Goal: Task Accomplishment & Management: Manage account settings

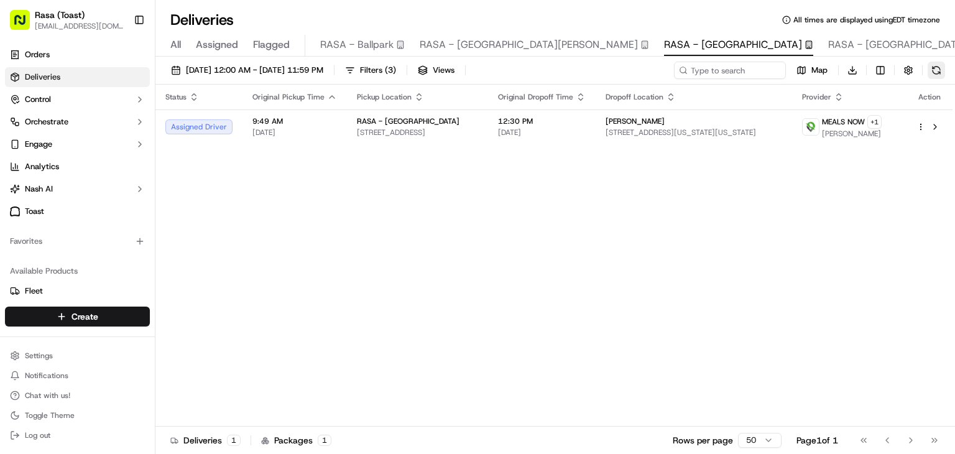
click at [938, 69] on button at bounding box center [936, 70] width 17 height 17
click at [396, 71] on span "Filters ( 3 )" at bounding box center [378, 70] width 36 height 11
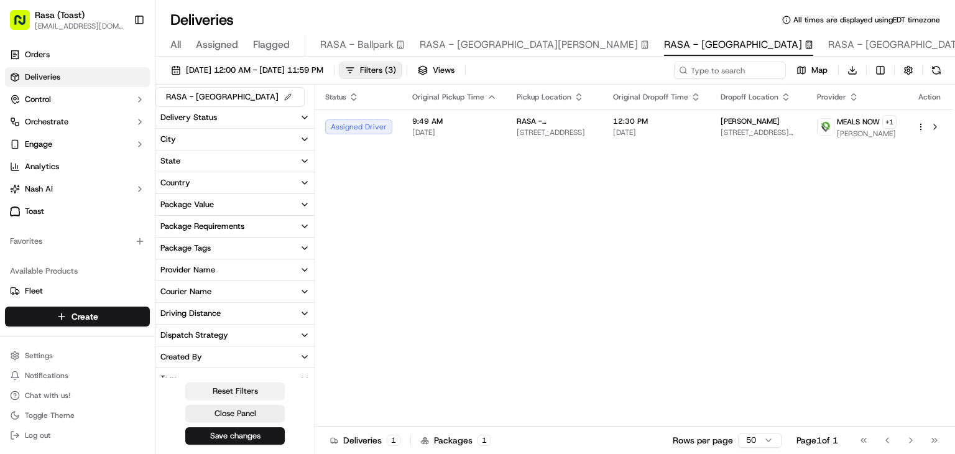
click at [254, 390] on button "Reset Filters" at bounding box center [234, 390] width 99 height 17
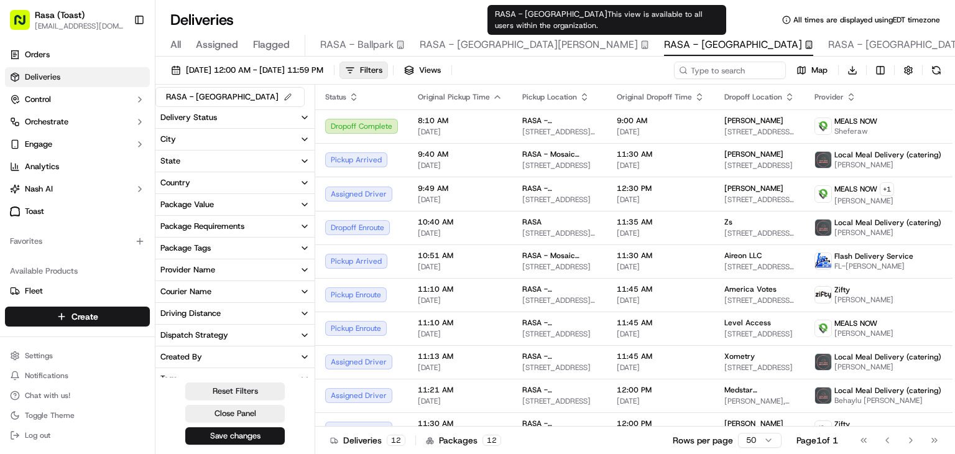
click at [664, 45] on span "RASA - [GEOGRAPHIC_DATA]" at bounding box center [733, 44] width 138 height 15
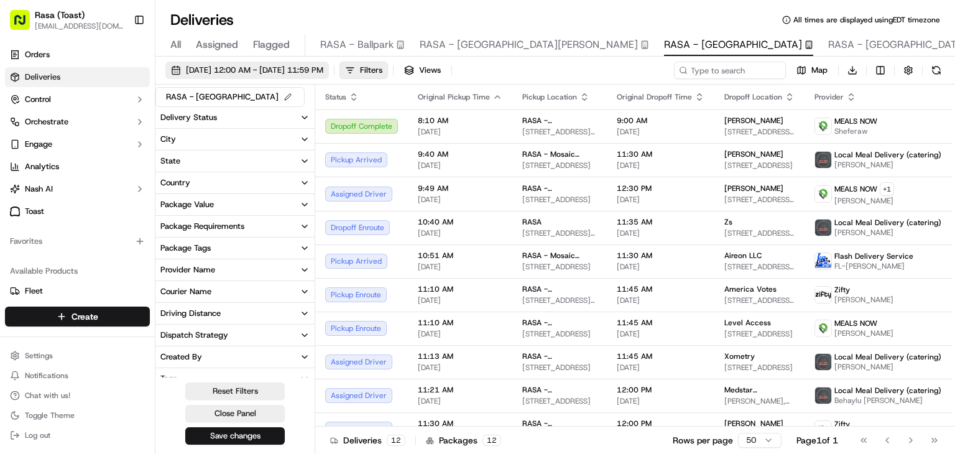
click at [243, 65] on span "[DATE] 12:00 AM - [DATE] 11:59 PM" at bounding box center [254, 70] width 137 height 11
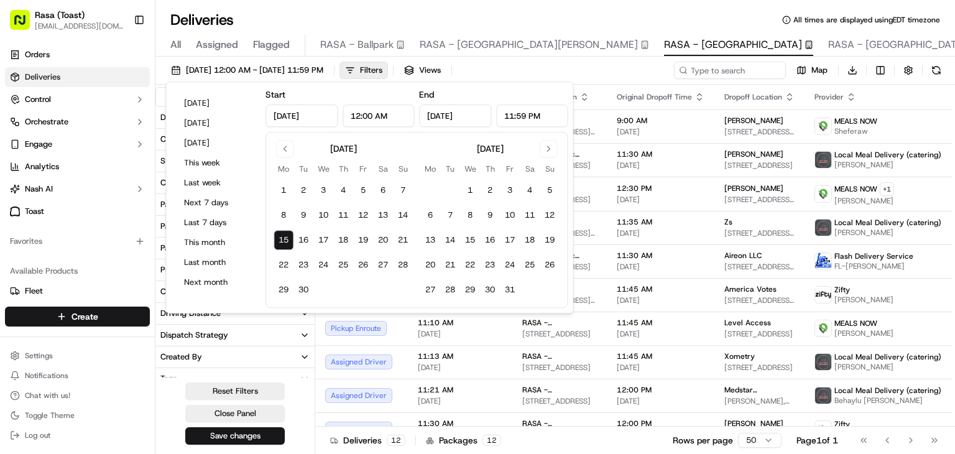
click at [285, 241] on button "15" at bounding box center [284, 240] width 20 height 20
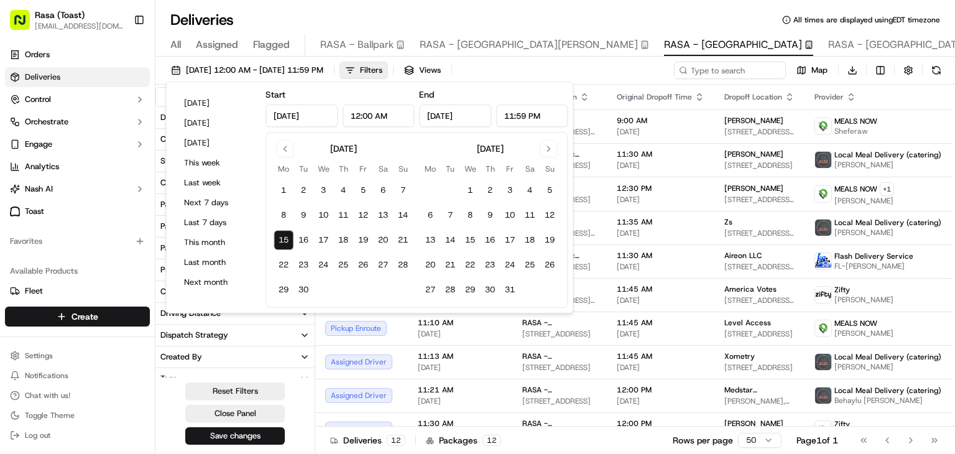
click at [285, 241] on button "15" at bounding box center [284, 240] width 20 height 20
click at [624, 64] on div "[DATE] 12:00 AM - [DATE] 11:59 PM Filters Views Map Download" at bounding box center [555, 73] width 800 height 23
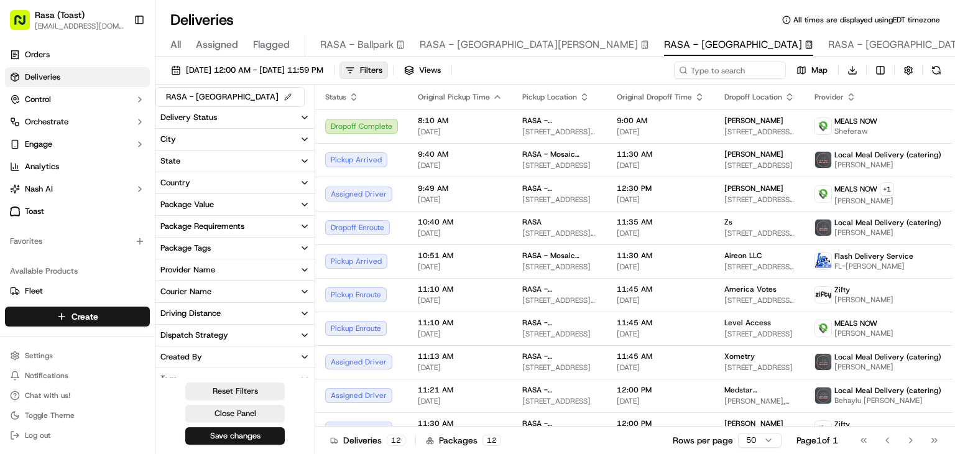
click at [530, 69] on div "[DATE] 12:00 AM - [DATE] 11:59 PM Filters Views Map Download" at bounding box center [555, 73] width 800 height 23
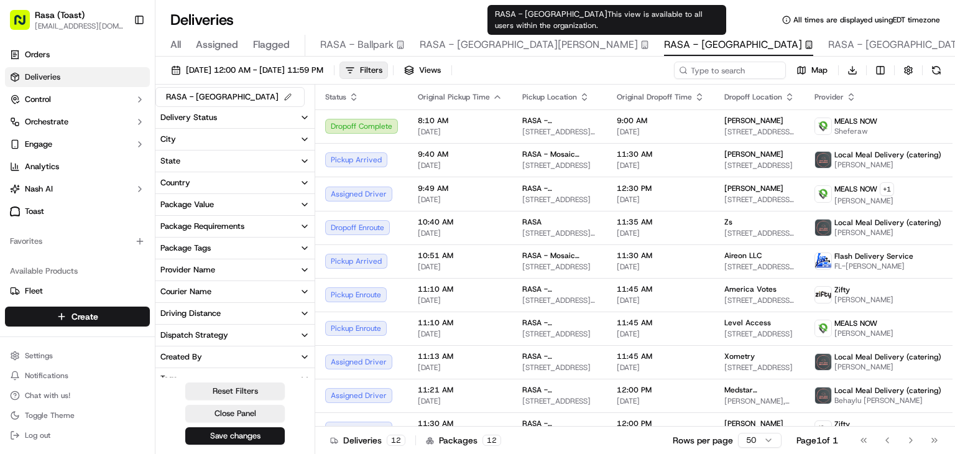
click at [664, 43] on span "RASA - [GEOGRAPHIC_DATA]" at bounding box center [733, 44] width 138 height 15
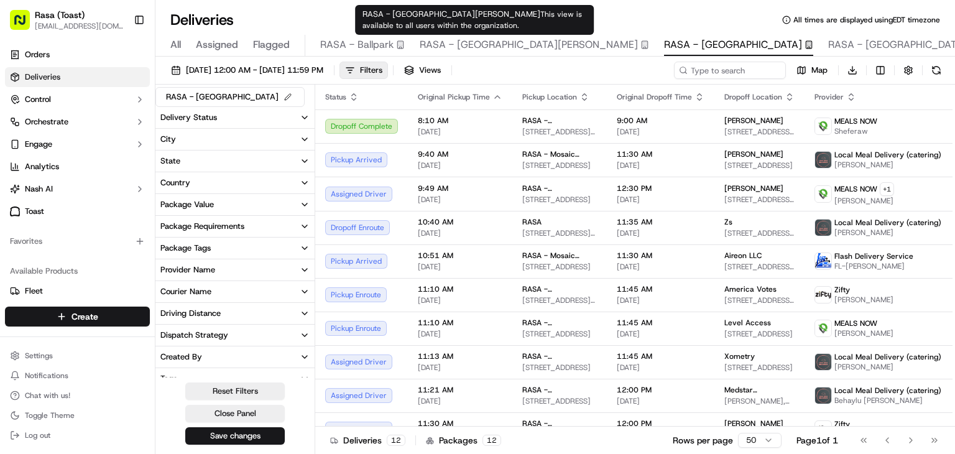
click at [494, 49] on span "RASA - [GEOGRAPHIC_DATA][PERSON_NAME]" at bounding box center [529, 44] width 218 height 15
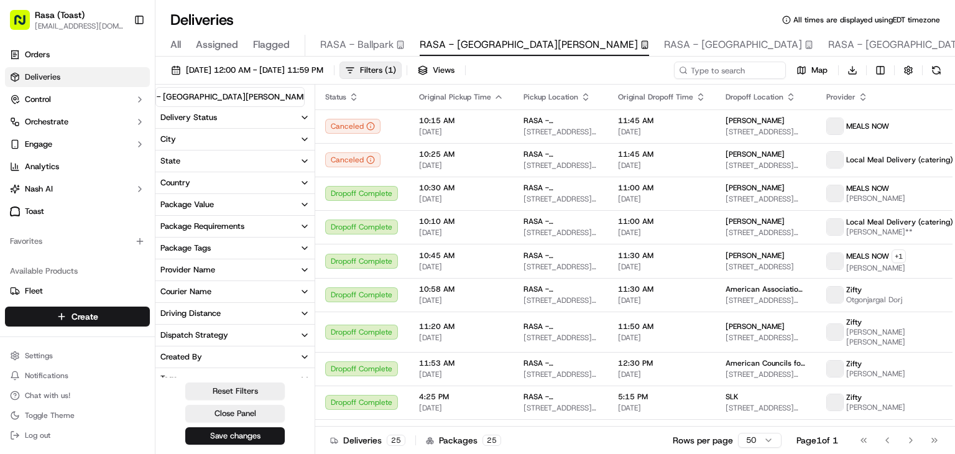
click at [501, 46] on span "RASA - [GEOGRAPHIC_DATA][PERSON_NAME]" at bounding box center [529, 44] width 218 height 15
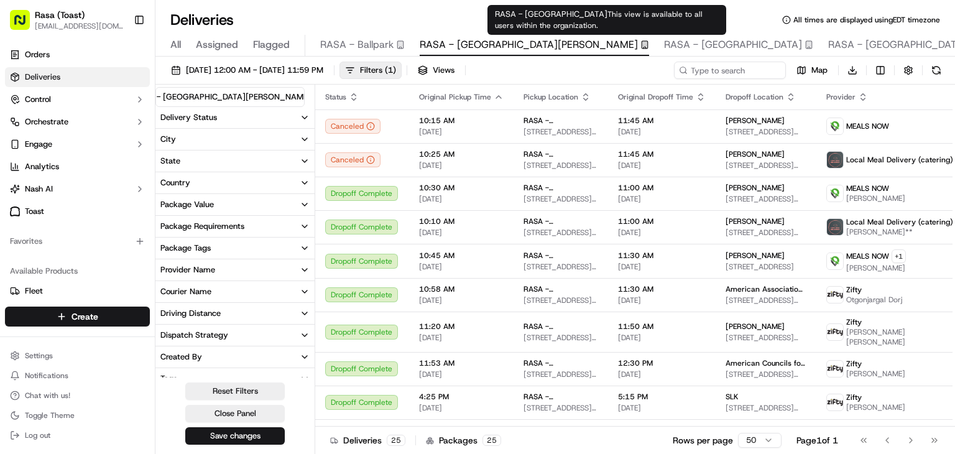
click at [664, 47] on span "RASA - [GEOGRAPHIC_DATA]" at bounding box center [733, 44] width 138 height 15
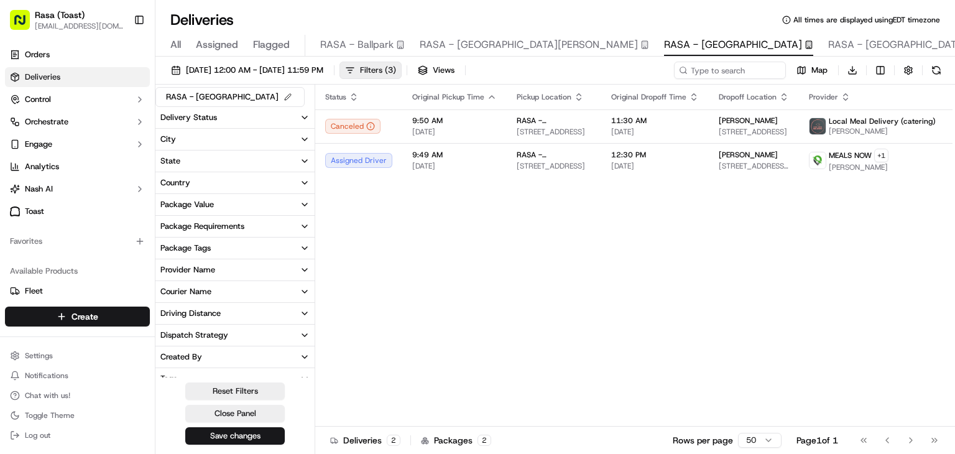
click at [396, 70] on span "Filters ( 3 )" at bounding box center [378, 70] width 36 height 11
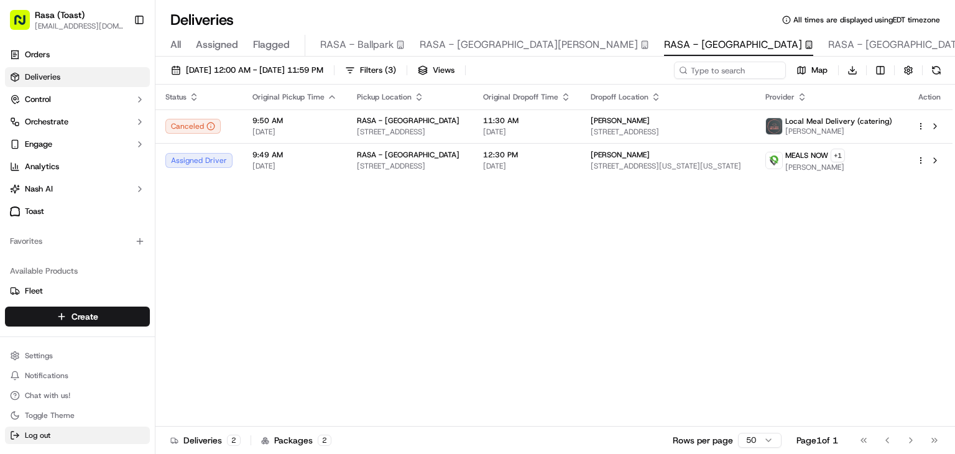
click at [25, 440] on button "Log out" at bounding box center [77, 435] width 145 height 17
